Goal: Information Seeking & Learning: Learn about a topic

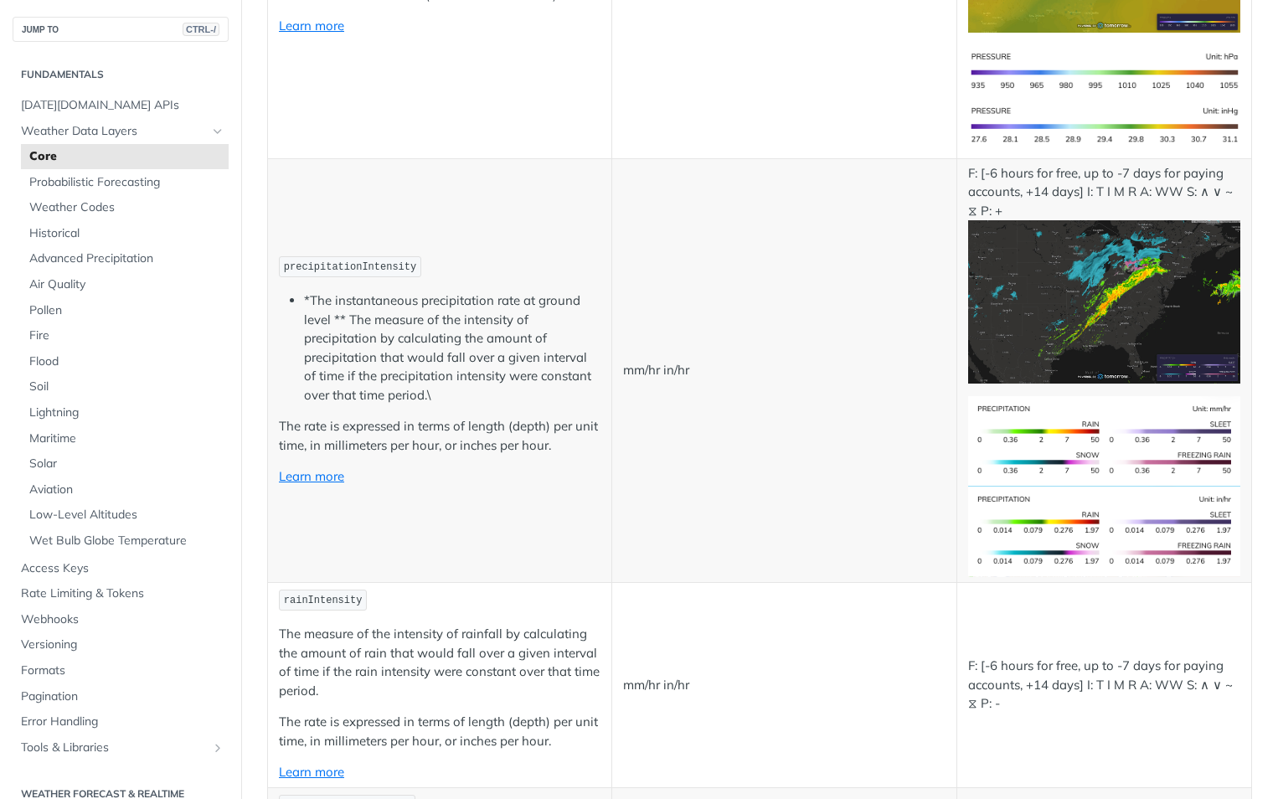
scroll to position [2847, 0]
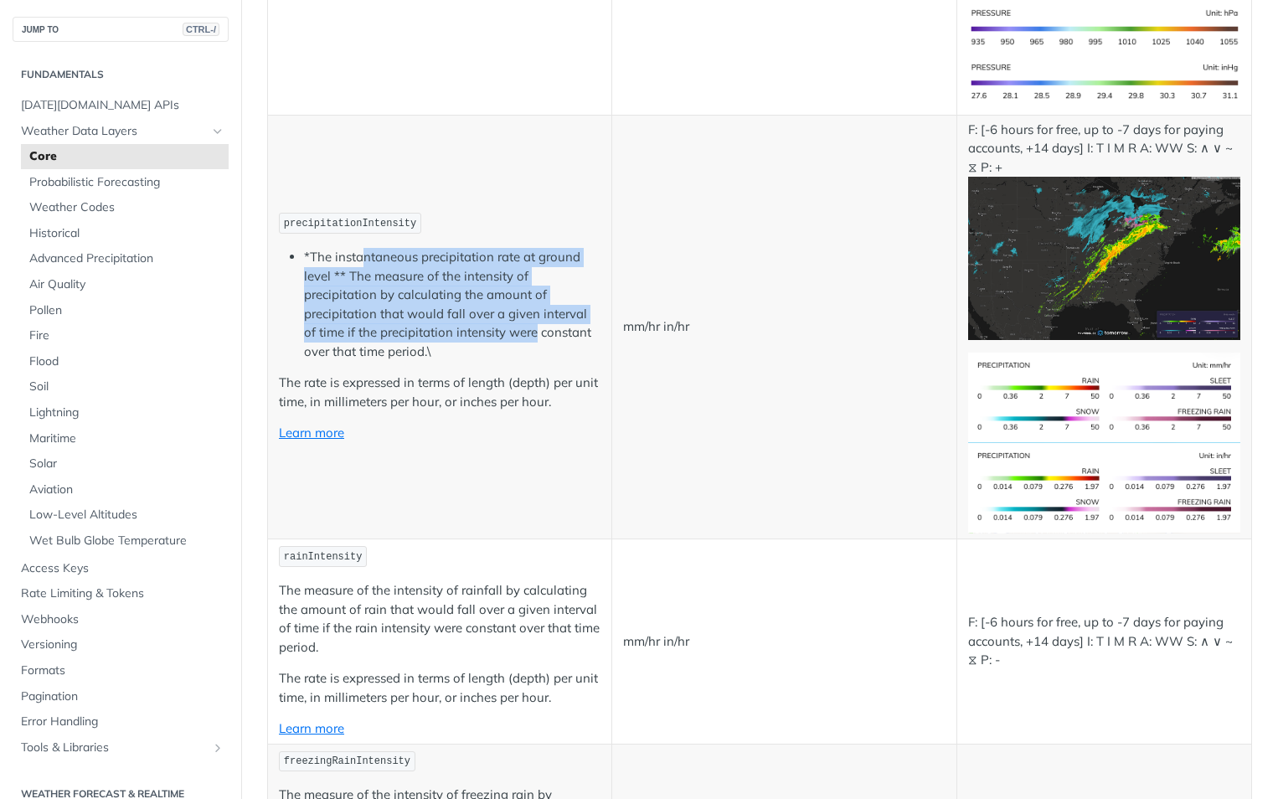
drag, startPoint x: 367, startPoint y: 225, endPoint x: 535, endPoint y: 304, distance: 185.8
click at [535, 304] on li "*The instantaneous precipitation rate at ground level ** The measure of the int…" at bounding box center [452, 304] width 296 height 113
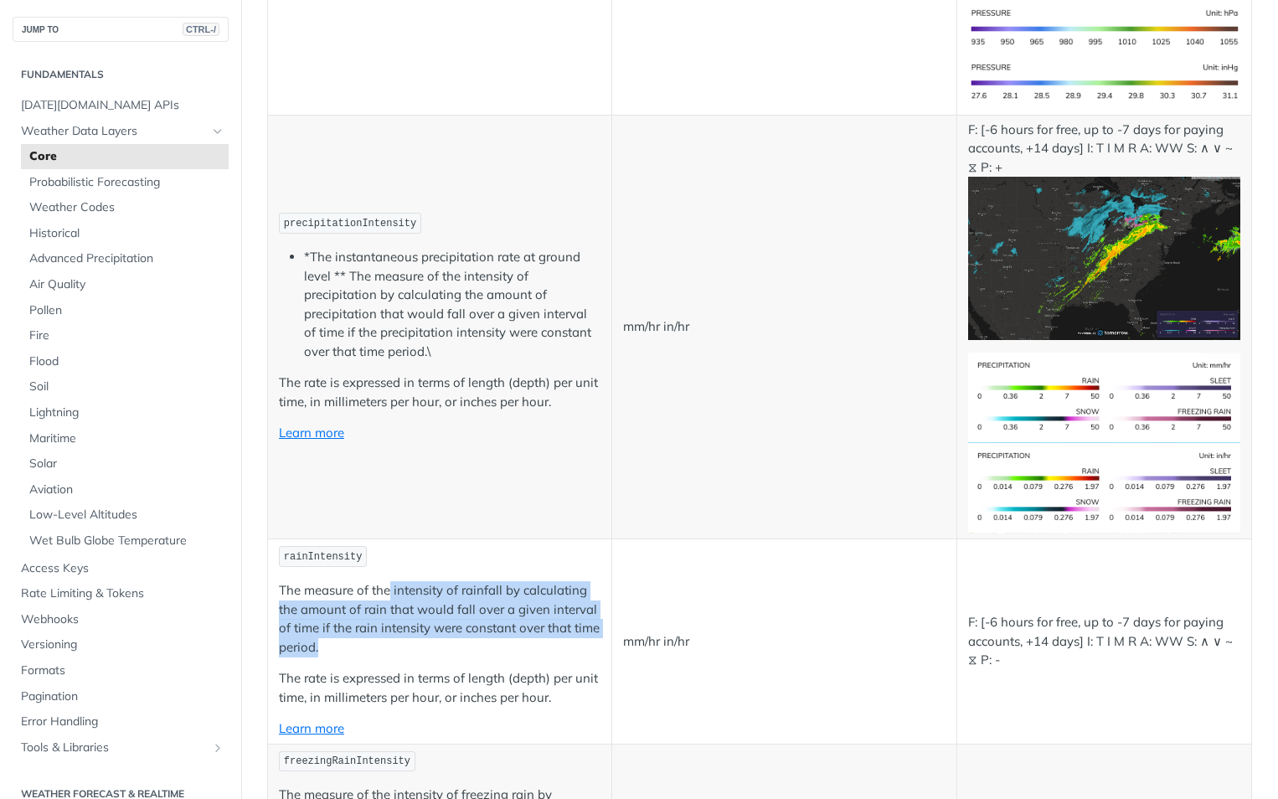
drag, startPoint x: 390, startPoint y: 560, endPoint x: 488, endPoint y: 613, distance: 111.3
click at [488, 613] on p "The measure of the intensity of rainfall by calculating the amount of rain that…" at bounding box center [440, 618] width 322 height 75
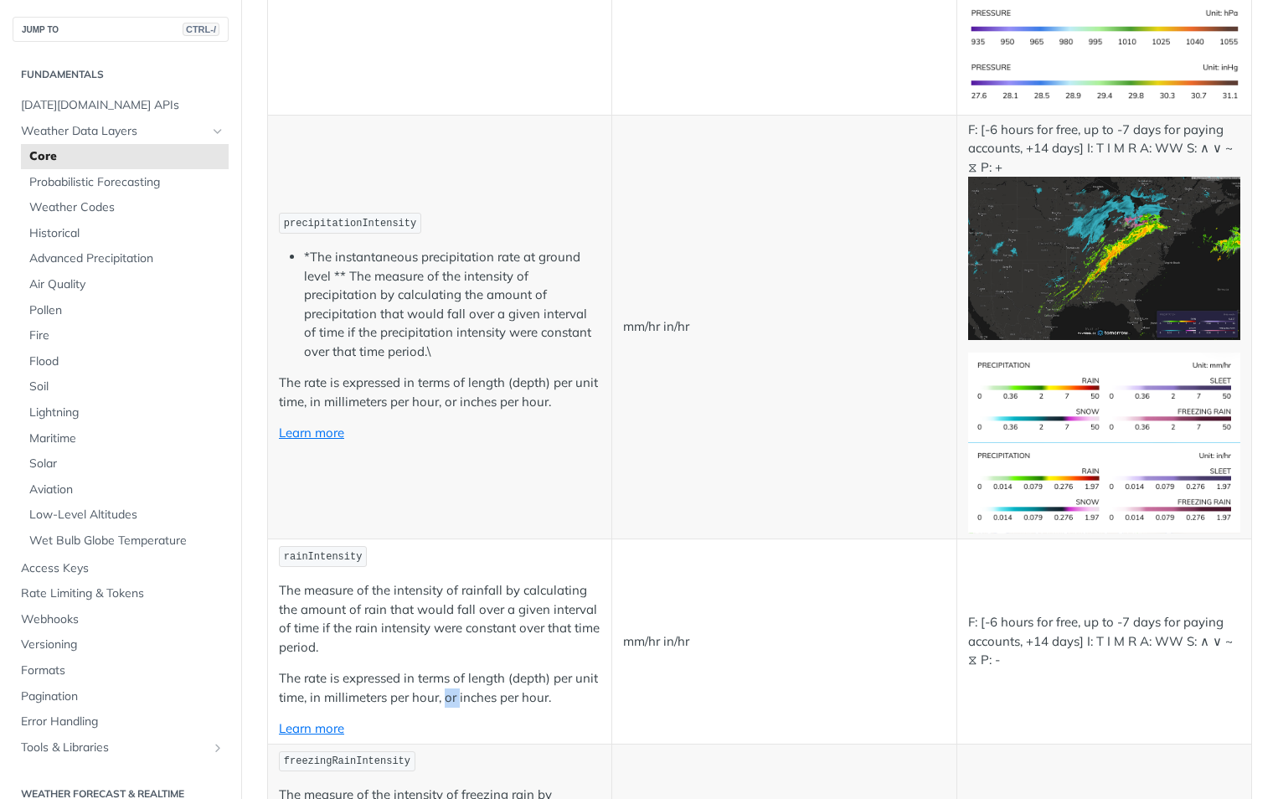
drag, startPoint x: 488, startPoint y: 613, endPoint x: 486, endPoint y: 670, distance: 57.0
click at [486, 670] on p "The rate is expressed in terms of length (depth) per unit time, in millimeters …" at bounding box center [440, 688] width 322 height 38
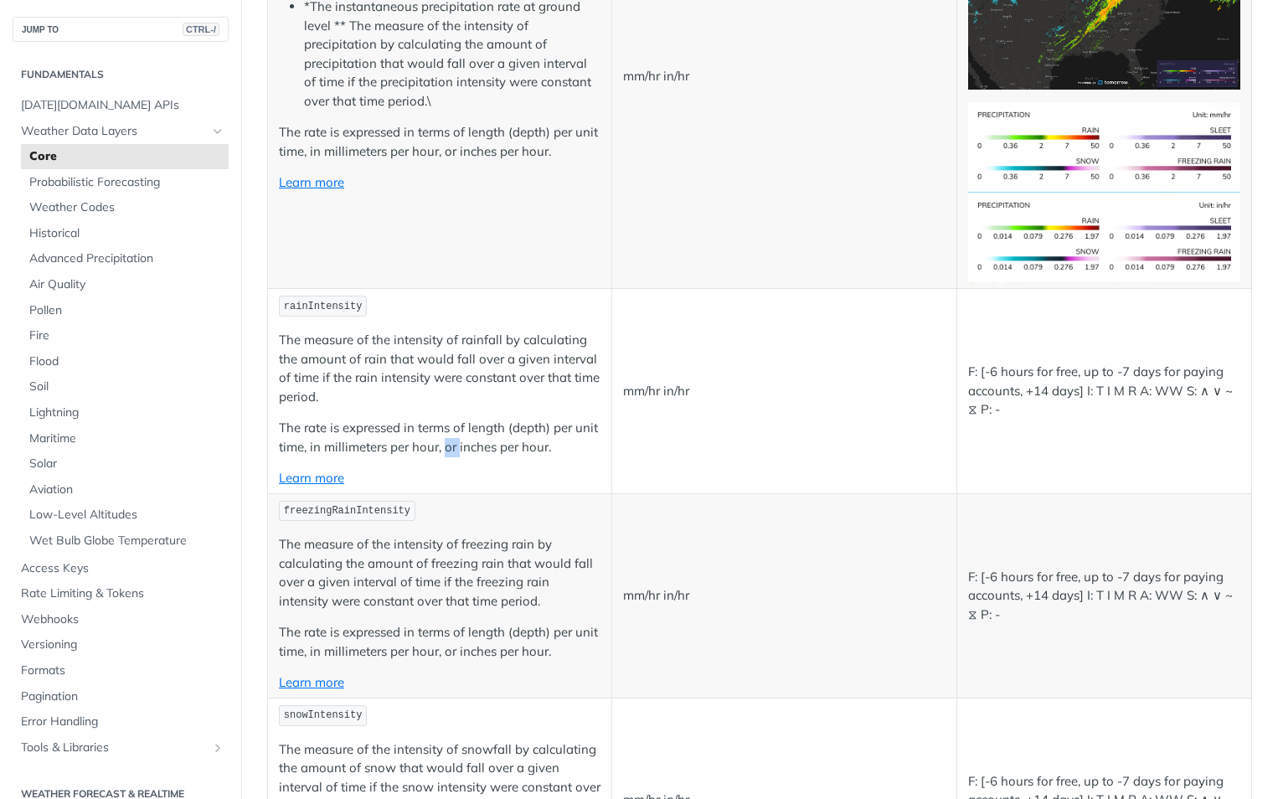
scroll to position [3098, 0]
drag, startPoint x: 327, startPoint y: 517, endPoint x: 491, endPoint y: 510, distance: 164.2
click at [491, 534] on p "The measure of the intensity of freezing rain by calculating the amount of free…" at bounding box center [440, 571] width 322 height 75
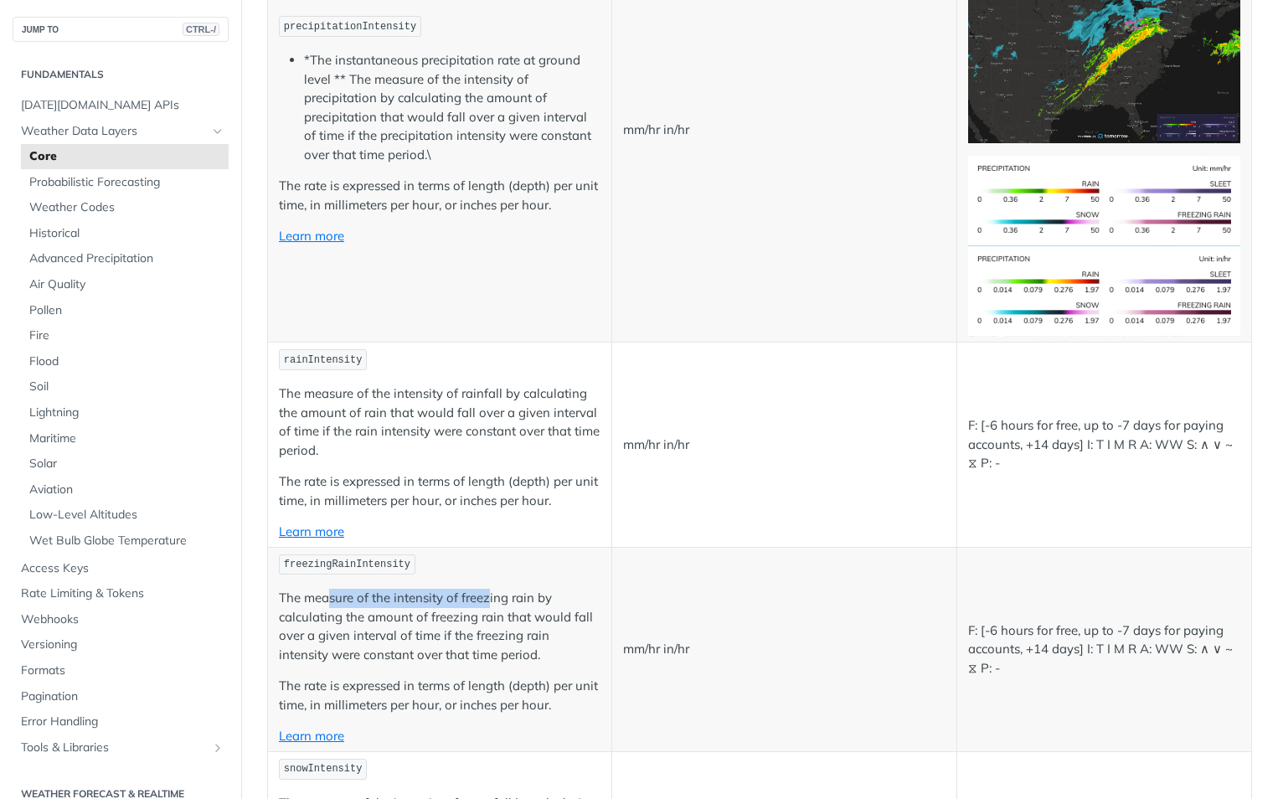
scroll to position [3014, 0]
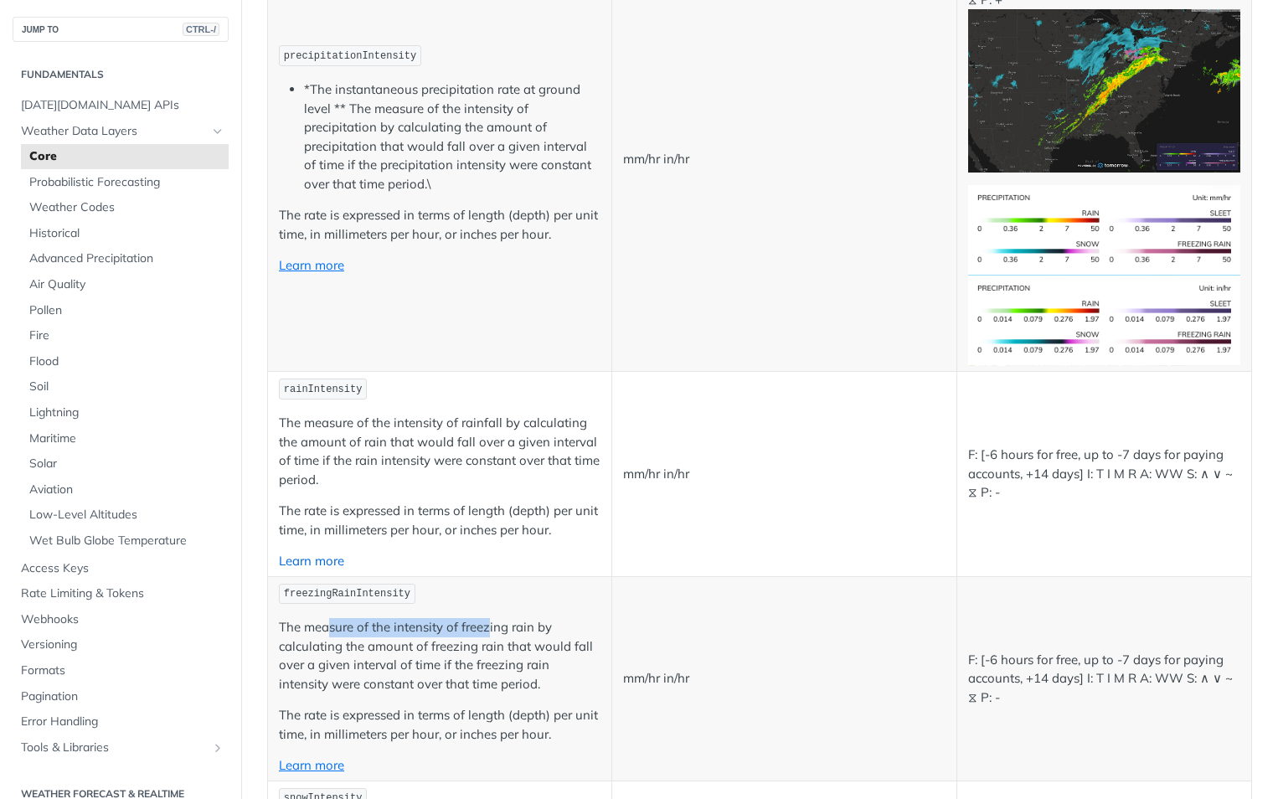
click at [332, 553] on link "Learn more" at bounding box center [311, 561] width 65 height 16
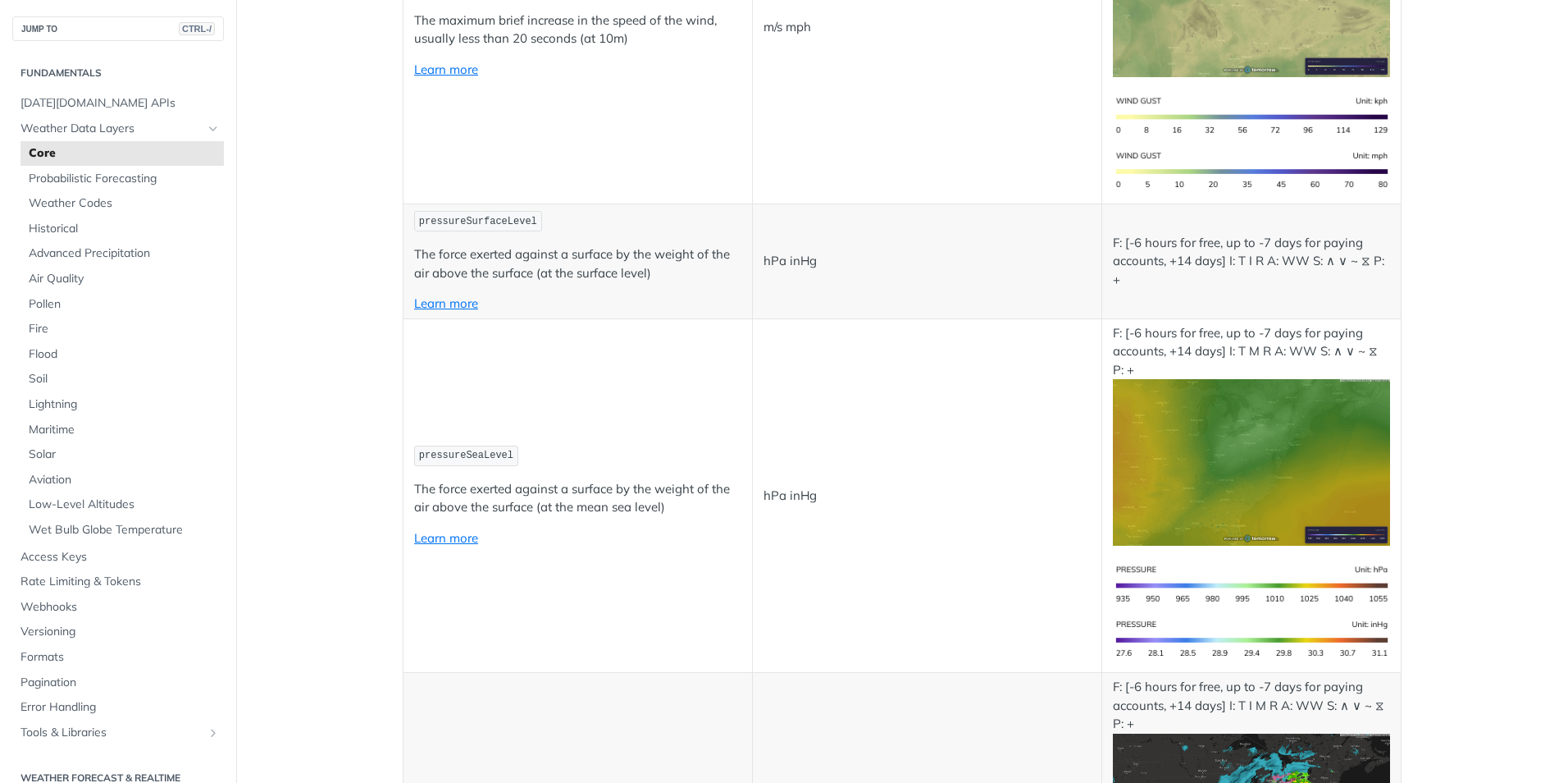
scroll to position [2369, 0]
